Goal: Task Accomplishment & Management: Complete application form

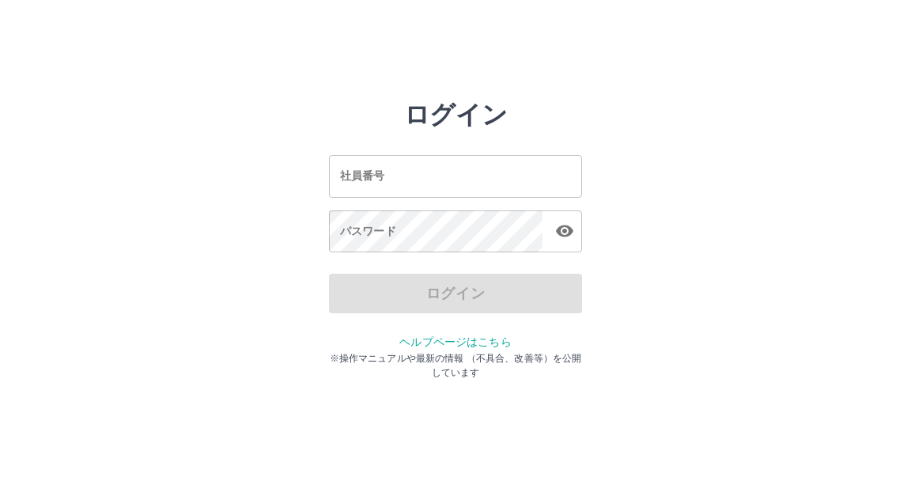
click at [334, 180] on input "社員番号" at bounding box center [455, 176] width 253 height 42
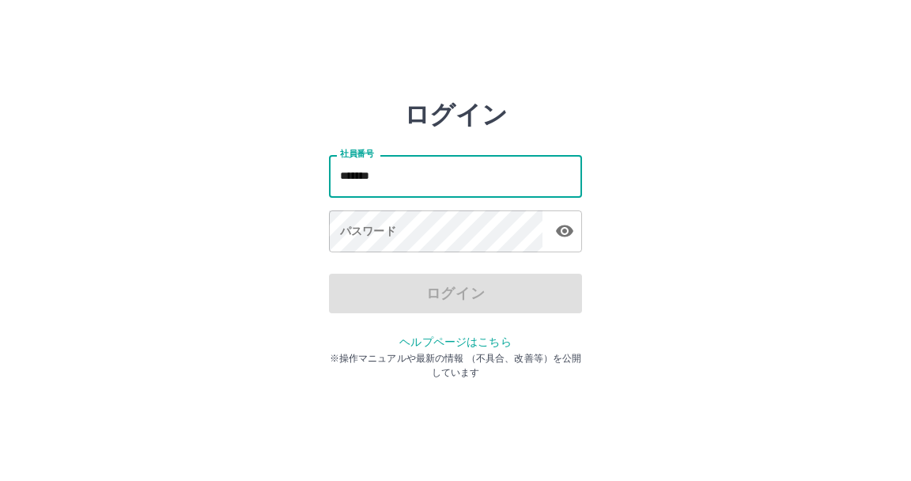
type input "*******"
click at [358, 253] on div "パスワード パスワード" at bounding box center [455, 232] width 253 height 44
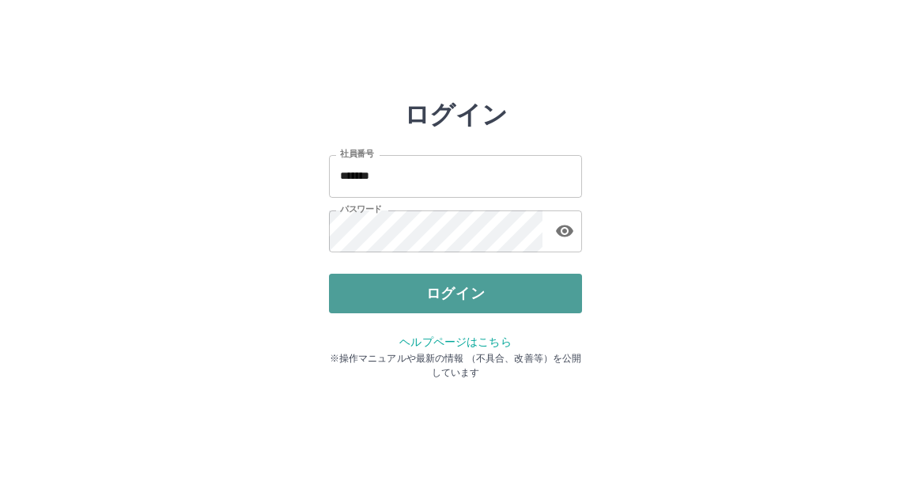
click at [439, 299] on button "ログイン" at bounding box center [455, 293] width 253 height 40
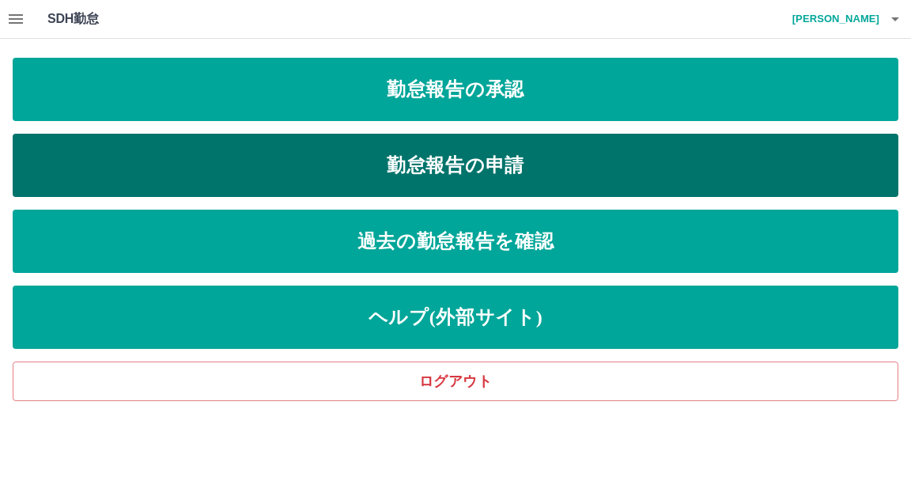
click at [526, 162] on link "勤怠報告の申請" at bounding box center [455, 165] width 885 height 63
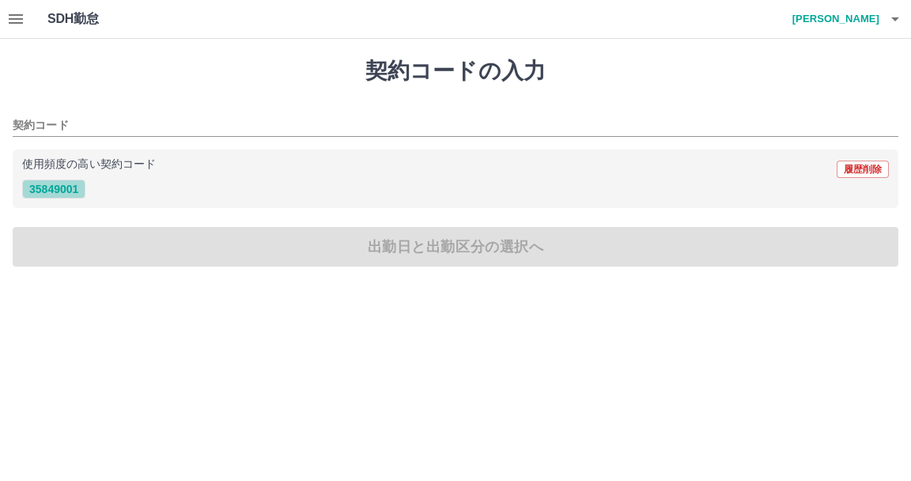
click at [43, 188] on button "35849001" at bounding box center [53, 188] width 63 height 19
type input "********"
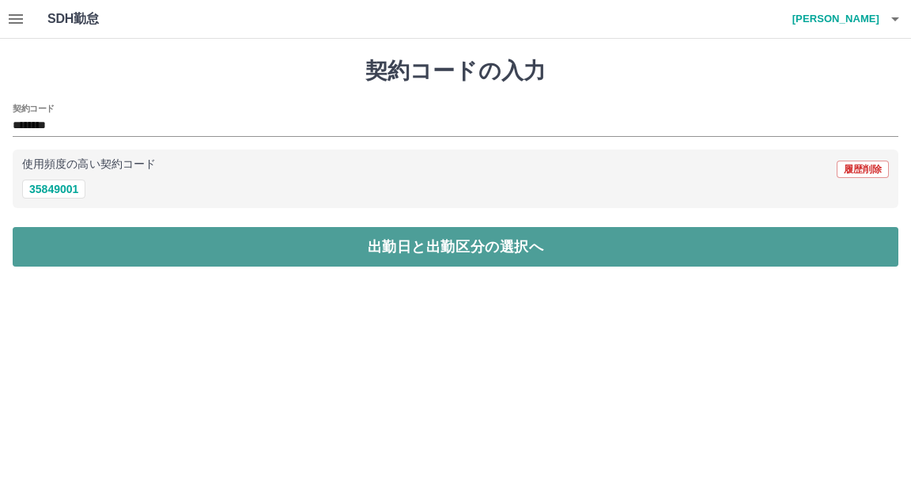
click at [502, 242] on button "出勤日と出勤区分の選択へ" at bounding box center [455, 247] width 885 height 40
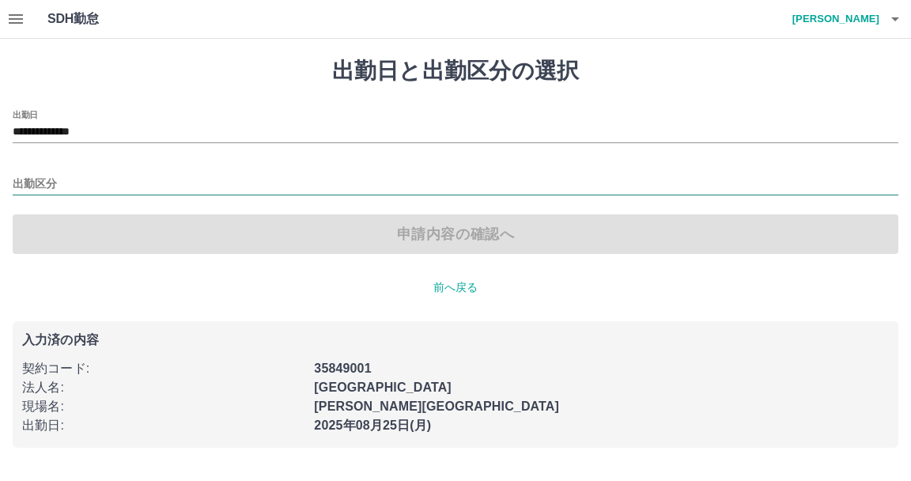
click at [42, 178] on input "出勤区分" at bounding box center [455, 185] width 885 height 20
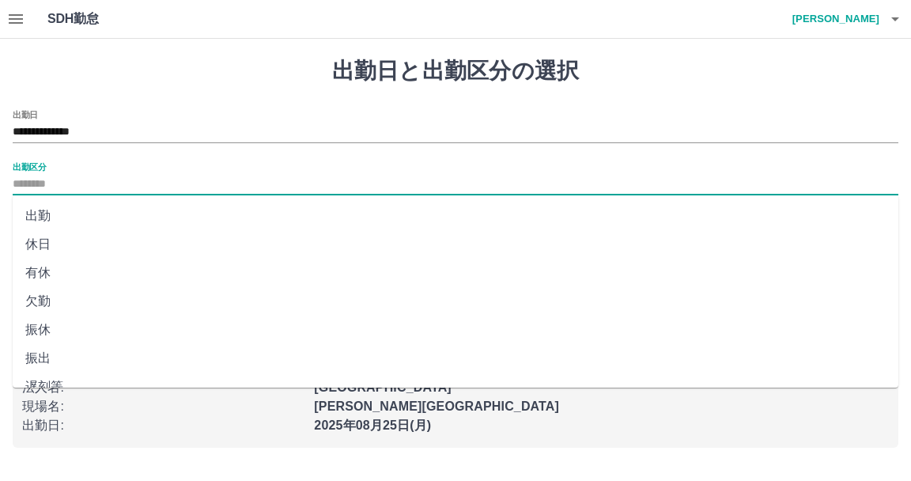
click at [36, 208] on li "出勤" at bounding box center [455, 216] width 885 height 28
type input "**"
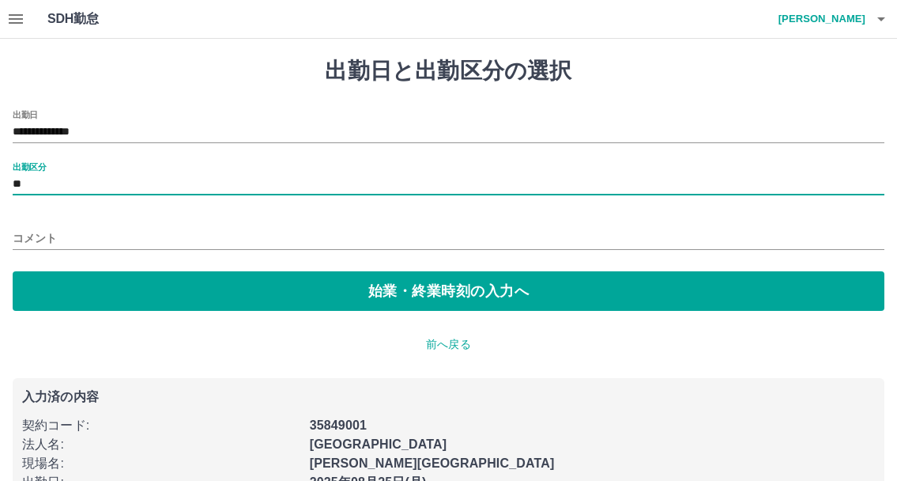
click at [58, 236] on input "コメント" at bounding box center [449, 238] width 872 height 23
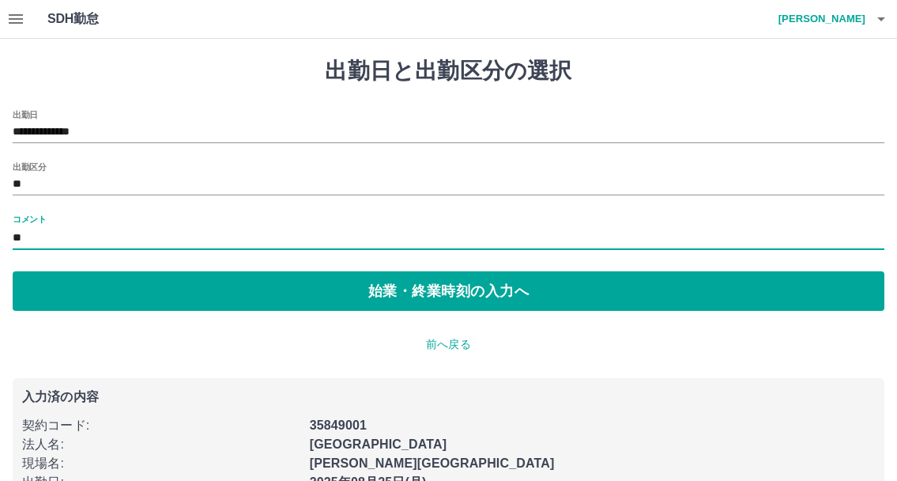
type input "*"
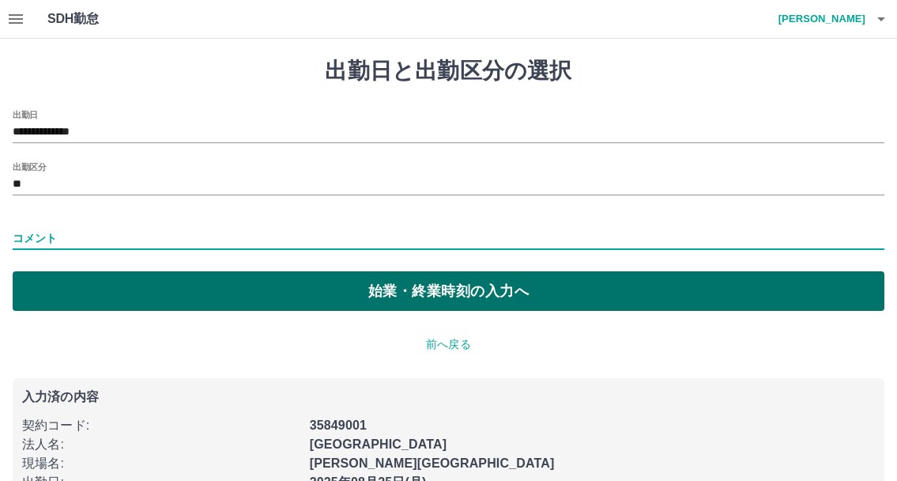
drag, startPoint x: 458, startPoint y: 288, endPoint x: 466, endPoint y: 290, distance: 8.1
click at [466, 290] on button "始業・終業時刻の入力へ" at bounding box center [449, 291] width 872 height 40
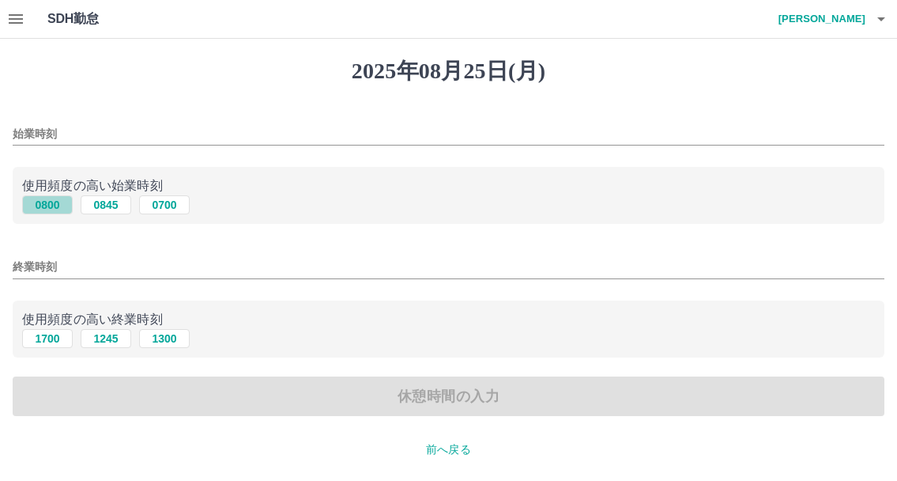
click at [44, 205] on button "0800" at bounding box center [47, 204] width 51 height 19
type input "****"
click at [52, 337] on button "1700" at bounding box center [47, 338] width 51 height 19
type input "****"
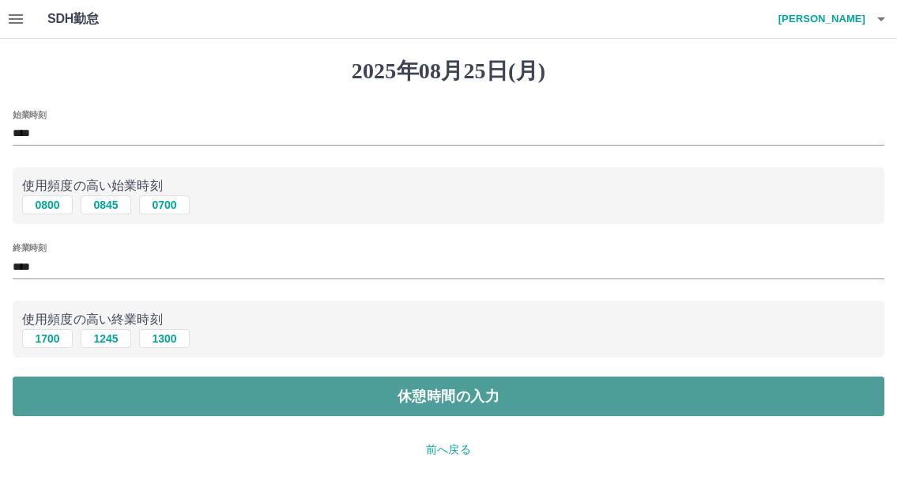
click at [454, 394] on button "休憩時間の入力" at bounding box center [449, 396] width 872 height 40
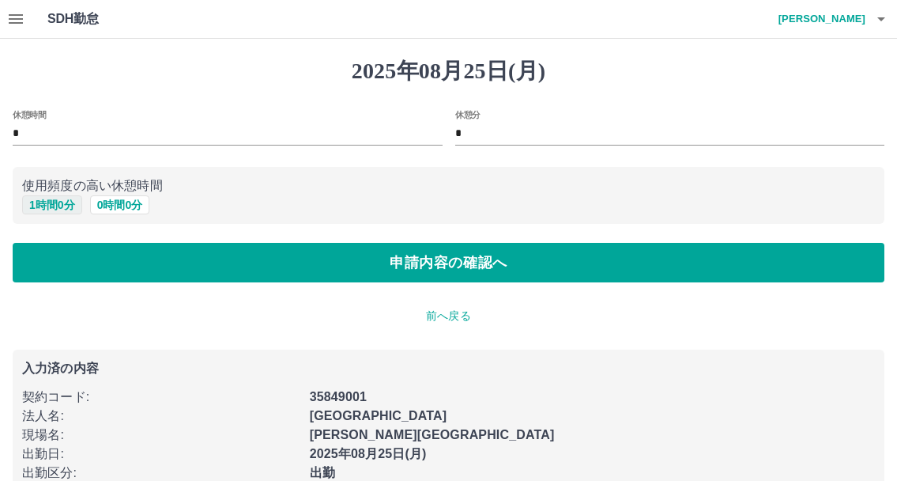
click at [55, 204] on button "1 時間 0 分" at bounding box center [52, 204] width 60 height 19
type input "*"
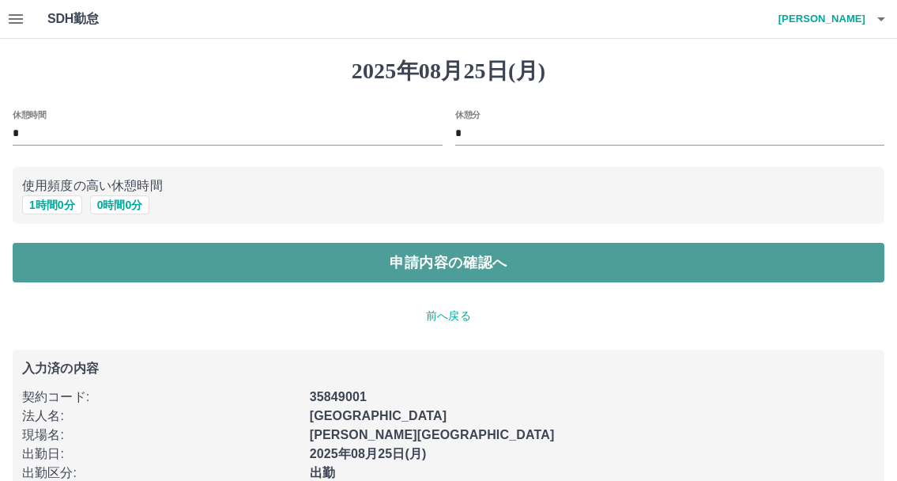
click at [458, 264] on button "申請内容の確認へ" at bounding box center [449, 263] width 872 height 40
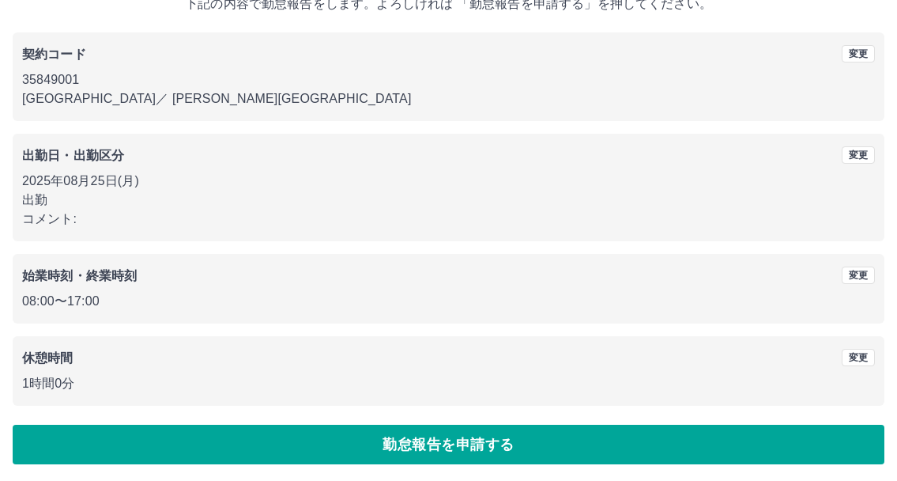
scroll to position [111, 0]
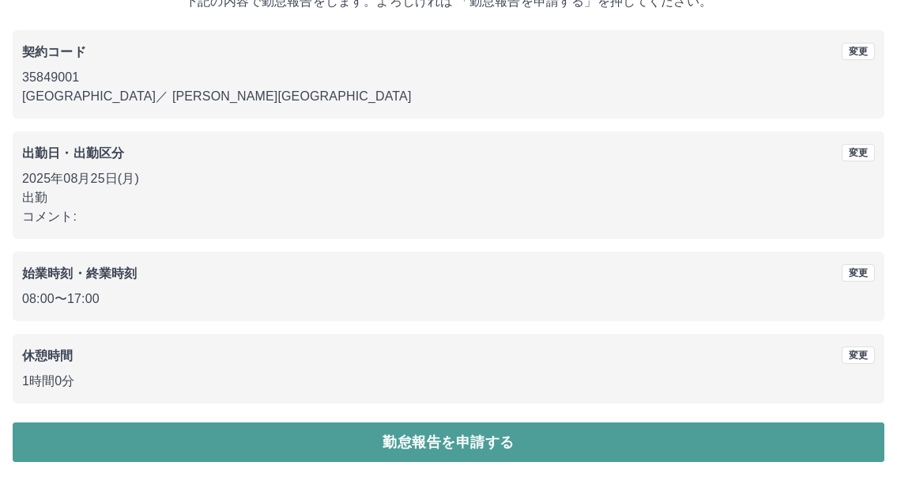
click at [464, 446] on button "勤怠報告を申請する" at bounding box center [449, 442] width 872 height 40
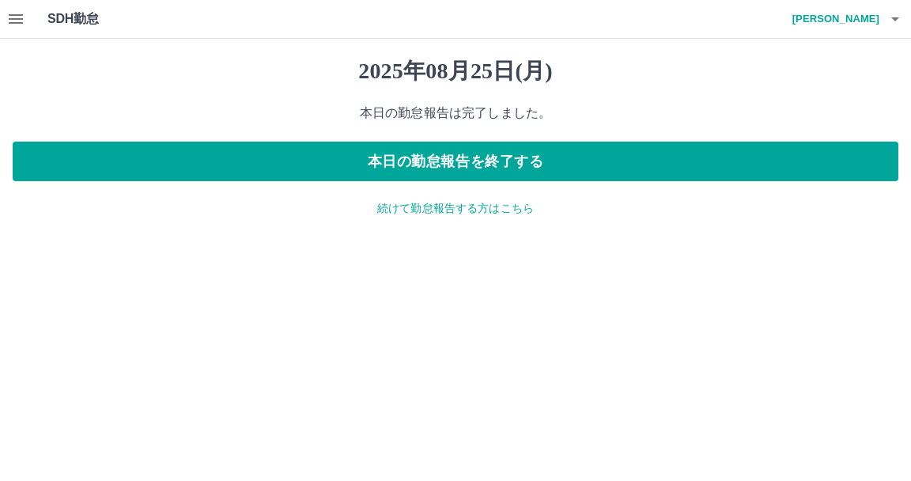
click at [14, 16] on icon "button" at bounding box center [16, 18] width 14 height 9
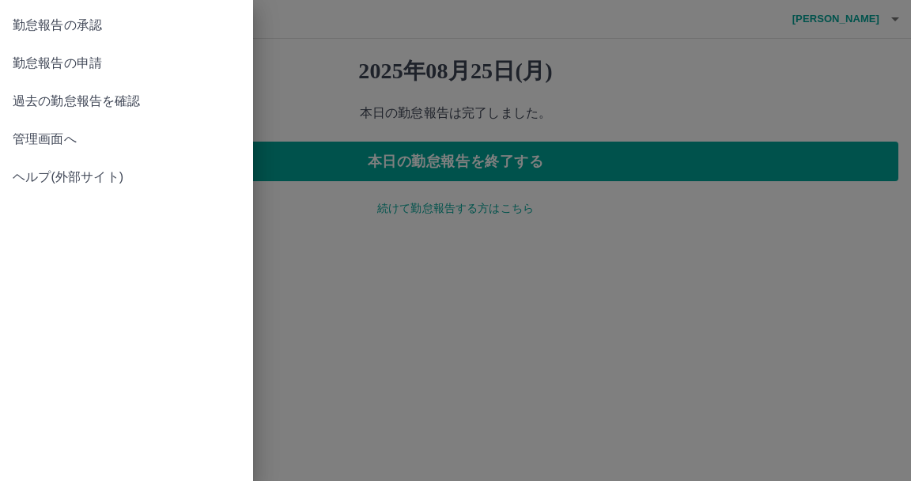
click at [57, 130] on span "管理画面へ" at bounding box center [127, 139] width 228 height 19
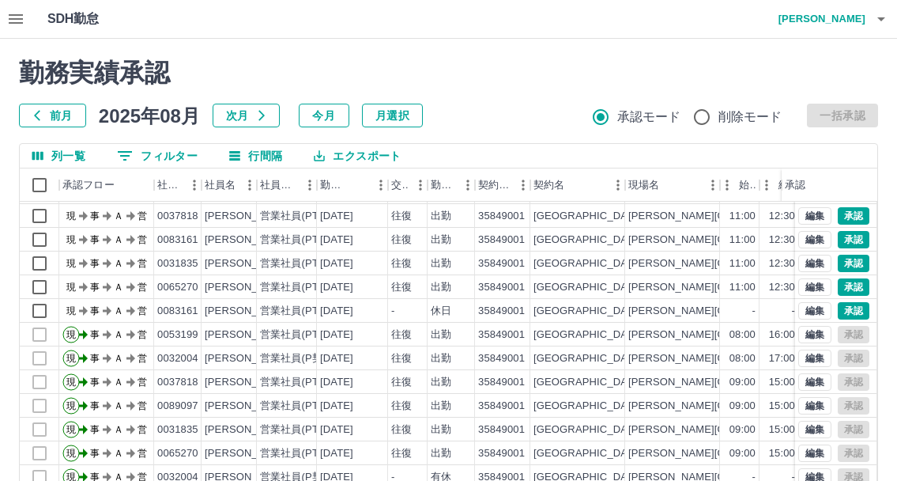
scroll to position [82, 0]
click at [842, 302] on button "承認" at bounding box center [854, 310] width 32 height 17
click at [839, 278] on button "承認" at bounding box center [854, 286] width 32 height 17
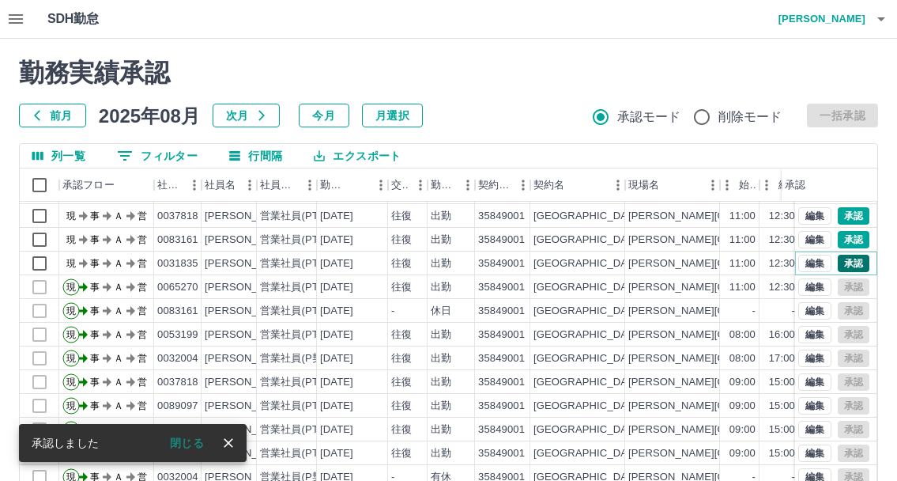
click at [844, 255] on button "承認" at bounding box center [854, 263] width 32 height 17
click at [844, 231] on button "承認" at bounding box center [854, 239] width 32 height 17
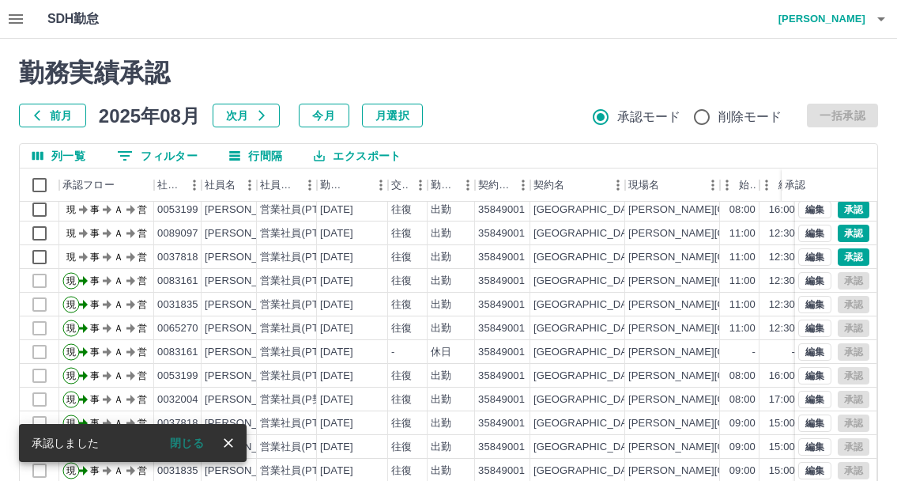
scroll to position [3, 0]
click at [842, 282] on button "承認" at bounding box center [854, 281] width 32 height 17
click at [838, 258] on button "承認" at bounding box center [854, 257] width 32 height 17
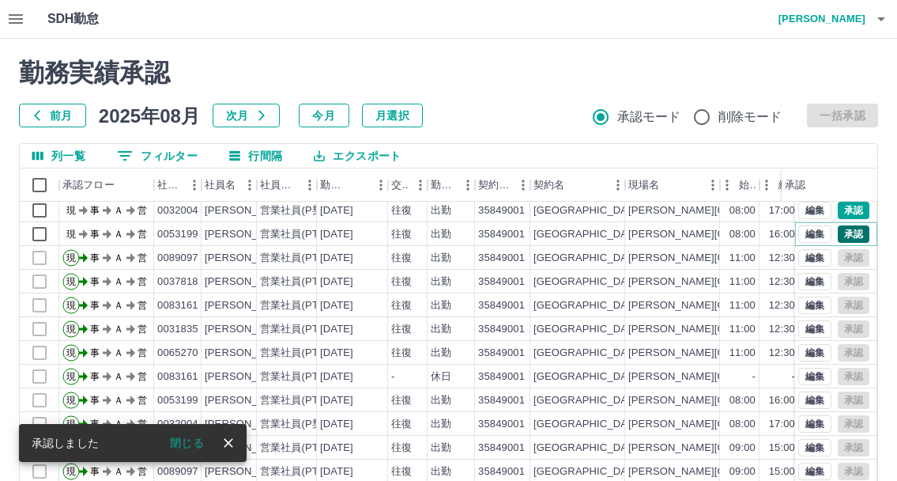
click at [842, 236] on button "承認" at bounding box center [854, 233] width 32 height 17
click at [839, 206] on button "承認" at bounding box center [854, 210] width 32 height 17
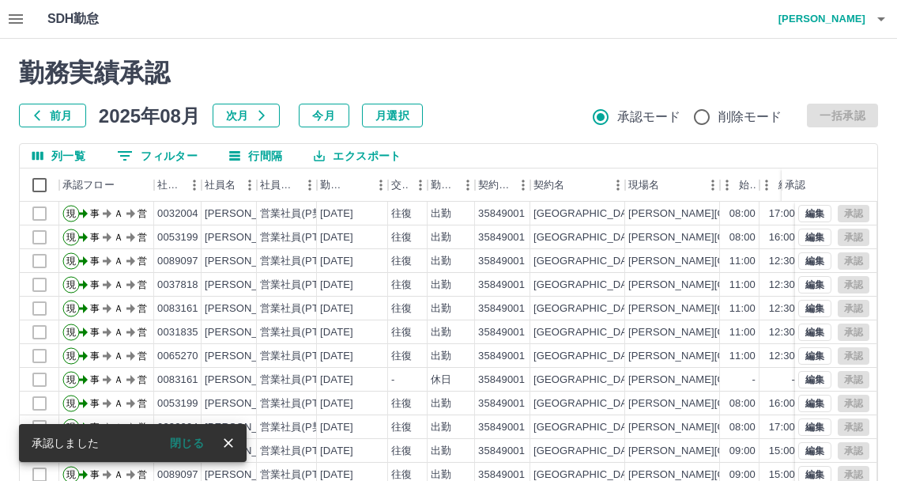
scroll to position [79, 0]
